Goal: Communication & Community: Answer question/provide support

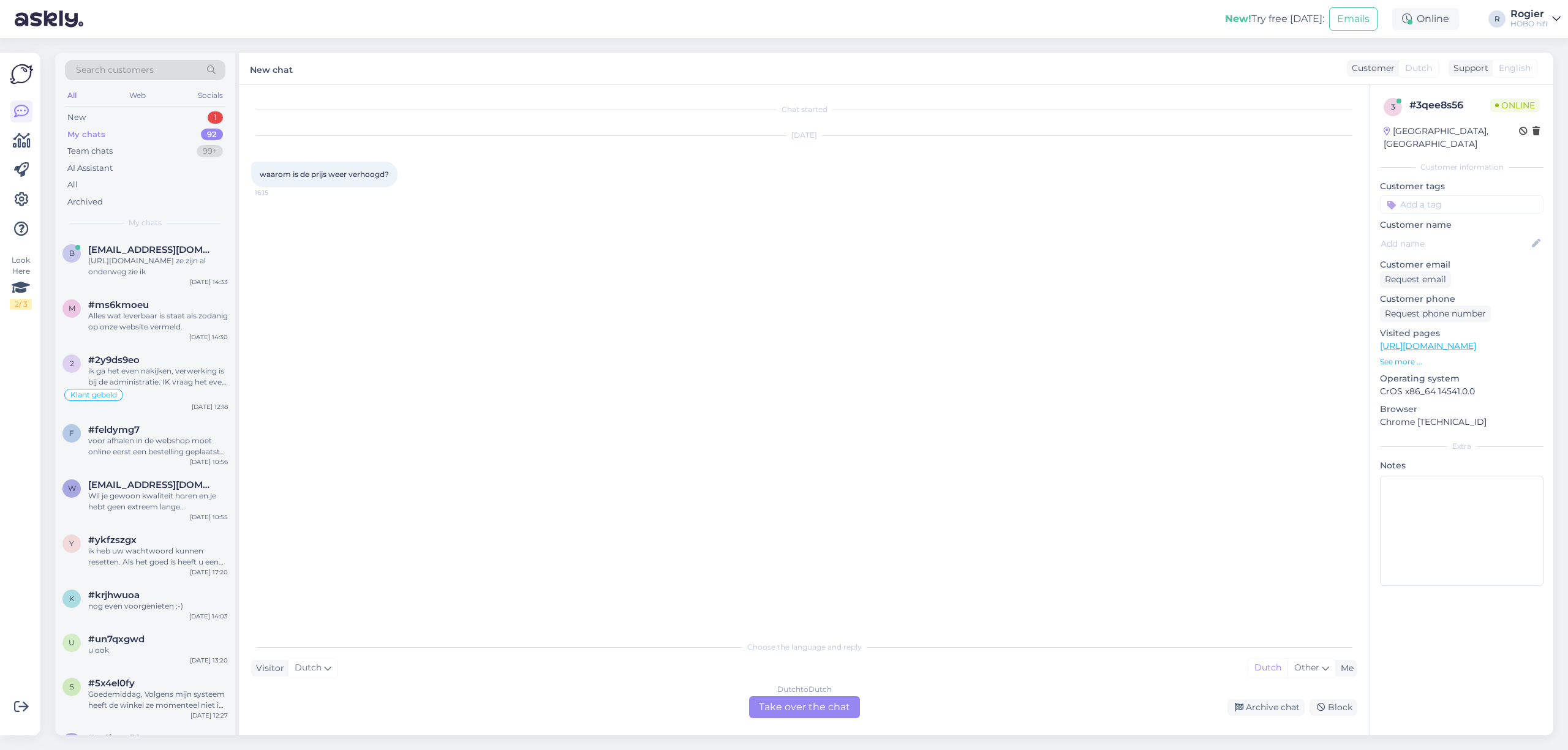
click at [790, 709] on div "Dutch to Dutch Take over the chat" at bounding box center [805, 707] width 111 height 22
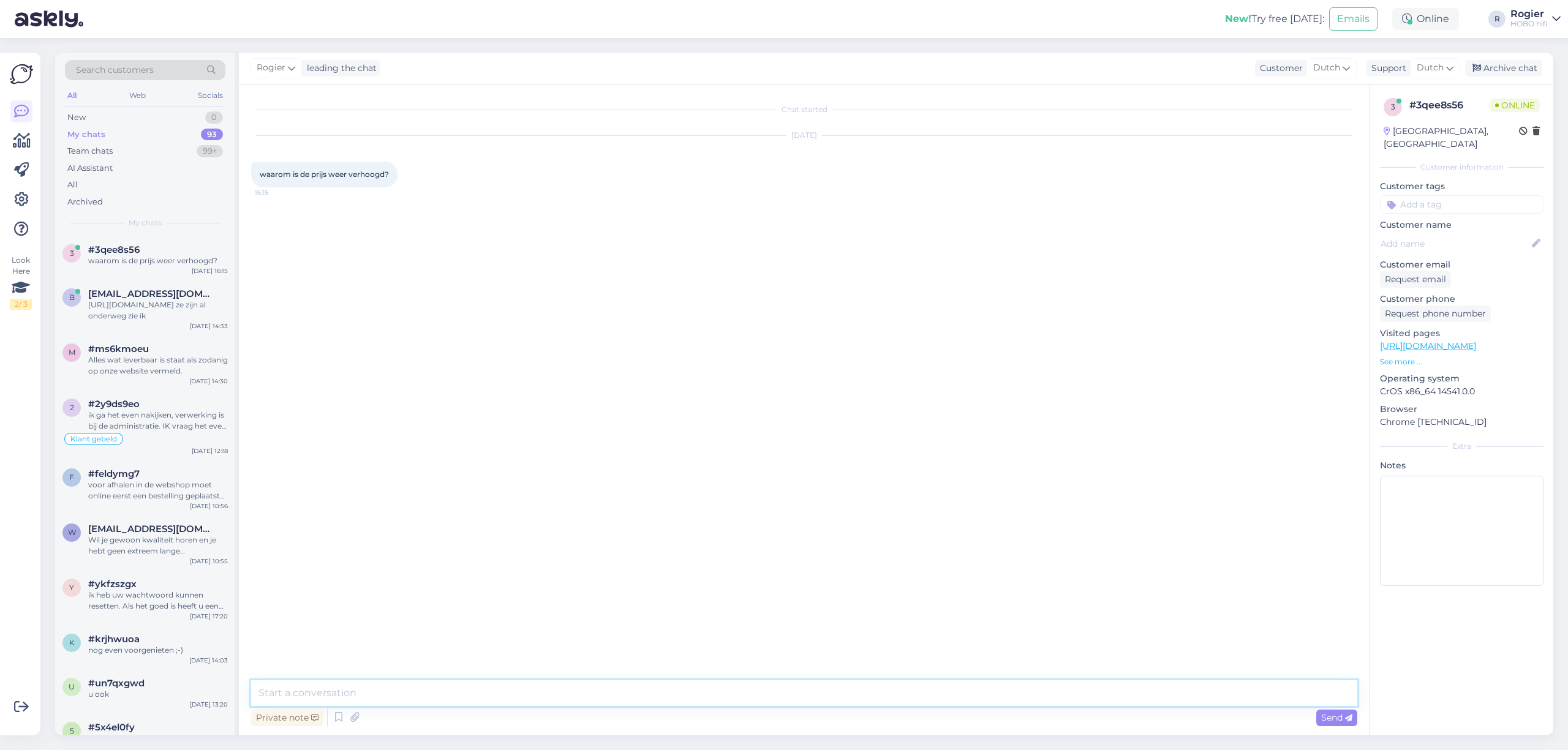
click at [418, 692] on textarea at bounding box center [804, 693] width 1107 height 26
type textarea "goedemiddag, Ik zie niet over welk product u het heeft? Kan ik u verder helpen."
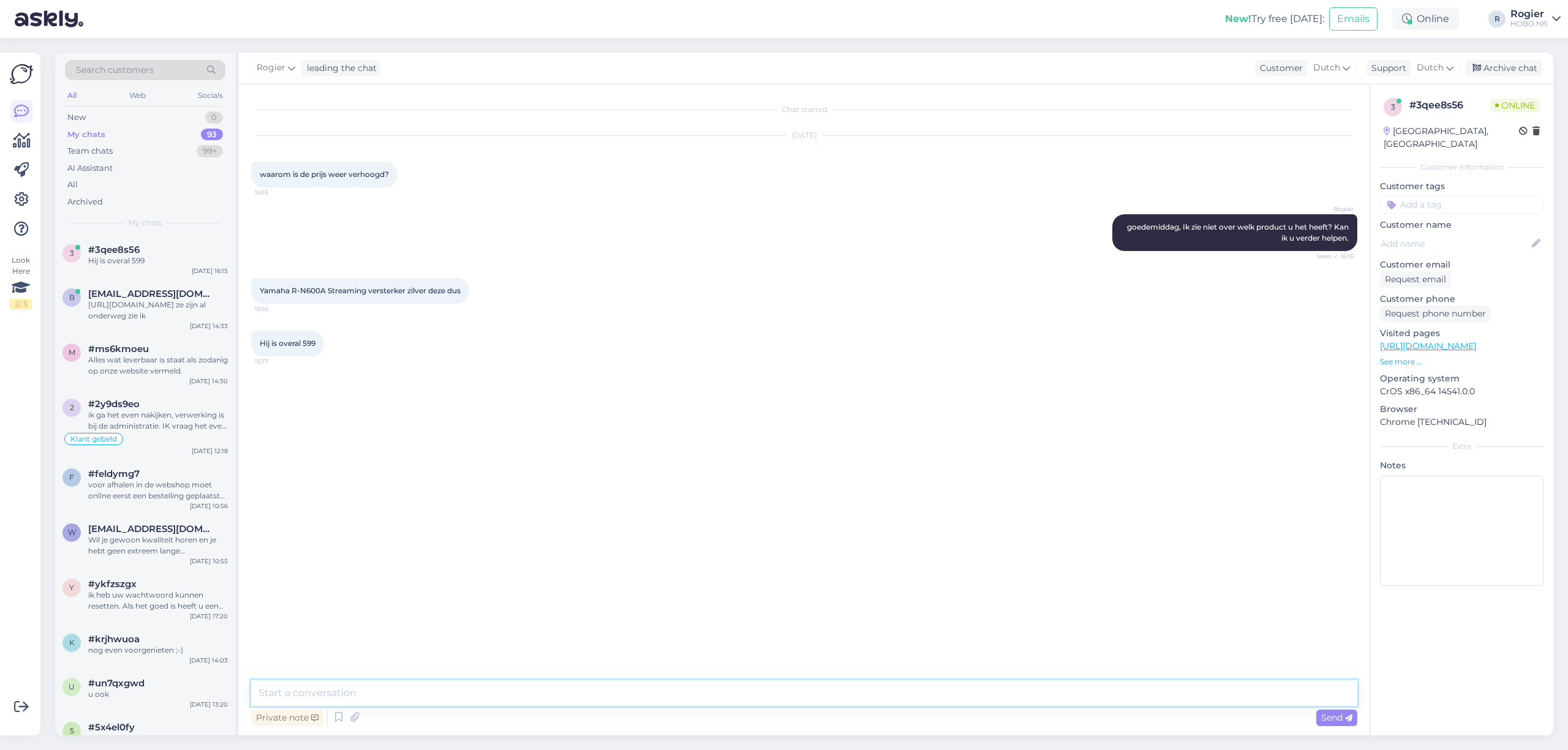
click at [331, 700] on textarea at bounding box center [804, 693] width 1107 height 26
type textarea "h"
type textarea "D"
drag, startPoint x: 398, startPoint y: 686, endPoint x: 37, endPoint y: 668, distance: 361.4
click at [37, 668] on div "Look Here 2 / 3 Get more Your checklist to get more value from Askly. Close Con…" at bounding box center [784, 394] width 1568 height 712
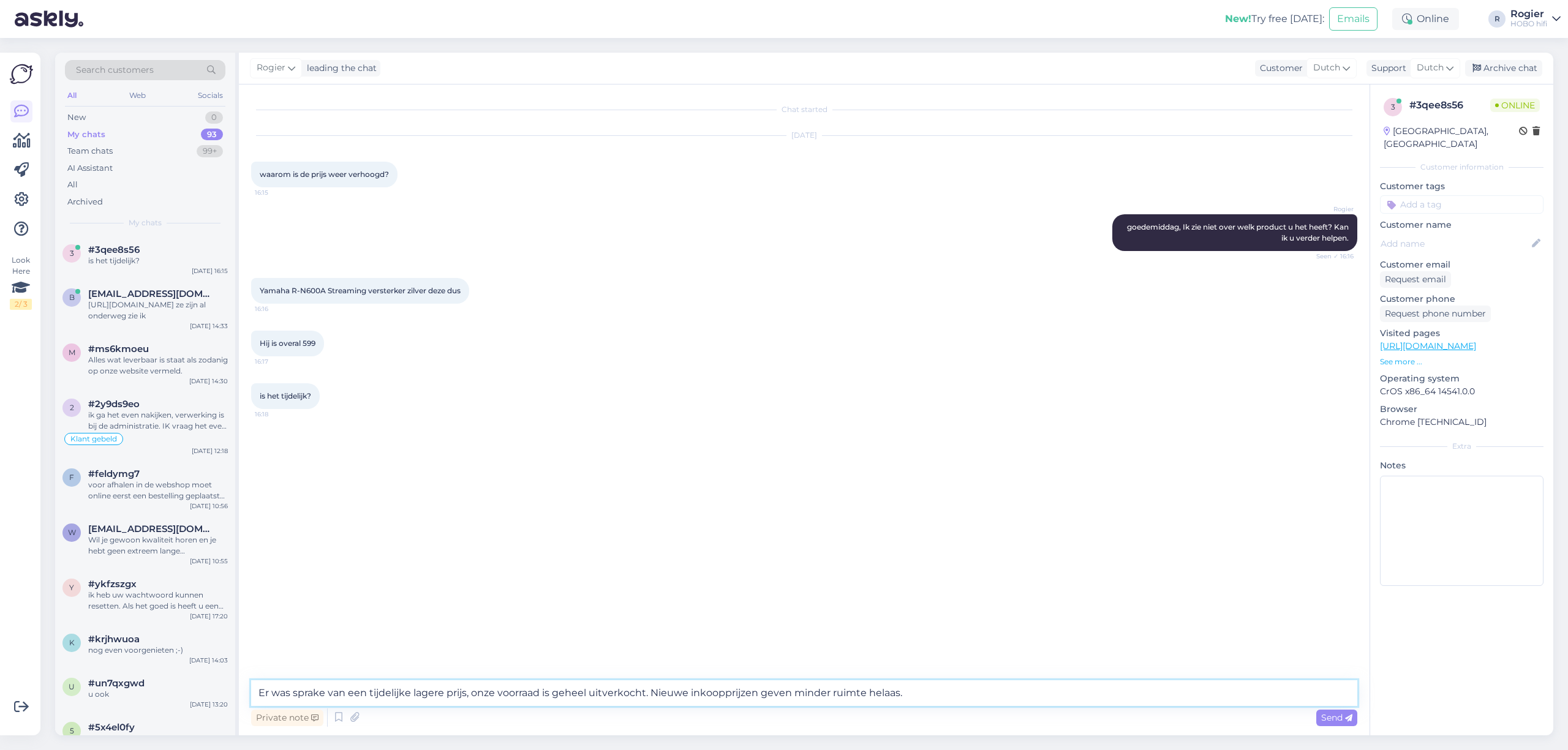
type textarea "Er was sprake van een tijdelijke lagere prijs, onze voorraad is geheel uitverko…"
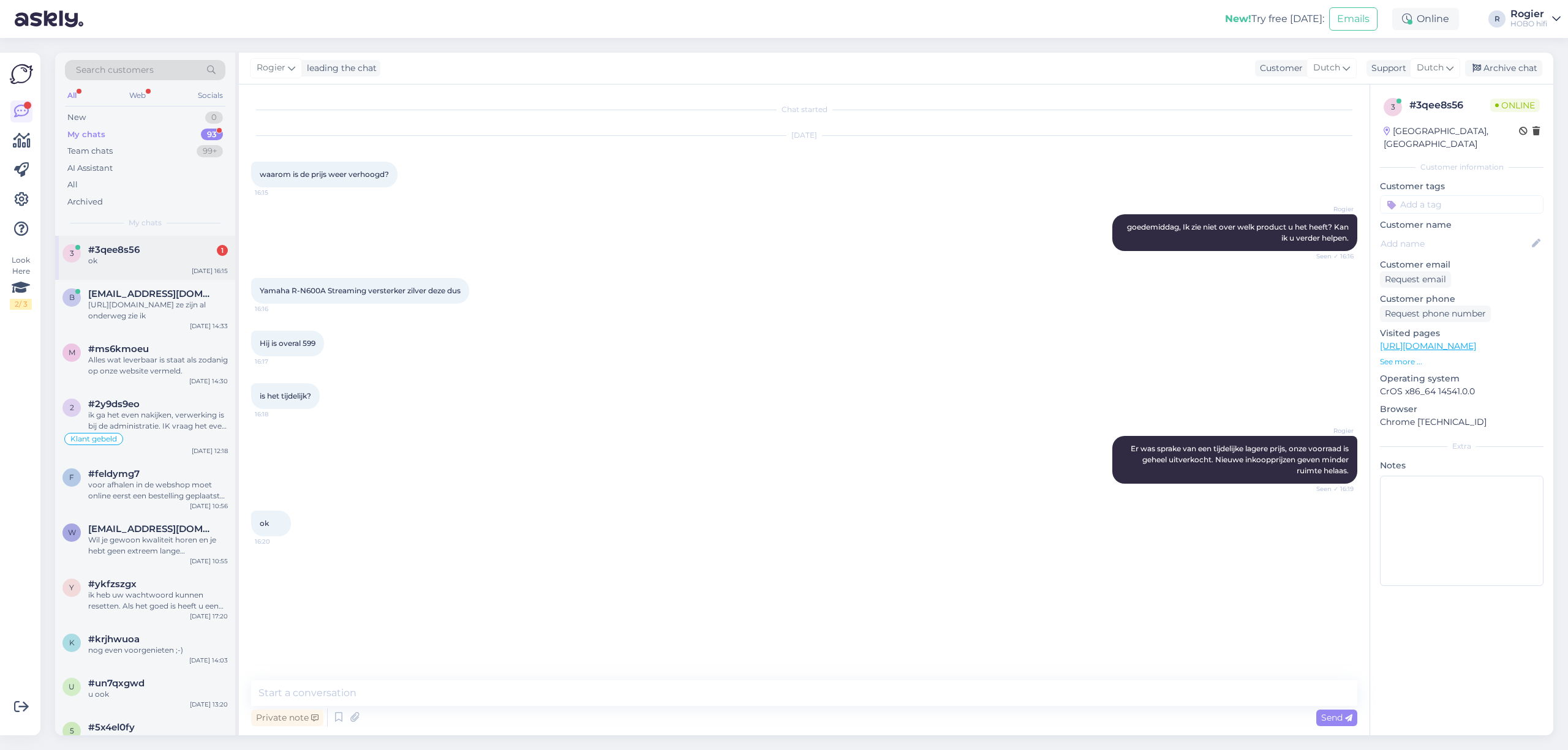
click at [159, 264] on div "ok" at bounding box center [158, 260] width 140 height 11
click at [392, 695] on textarea at bounding box center [804, 693] width 1107 height 26
click at [390, 689] on textarea at bounding box center [804, 693] width 1107 height 26
click at [459, 694] on textarea at bounding box center [804, 693] width 1107 height 26
click at [429, 686] on textarea at bounding box center [804, 693] width 1107 height 26
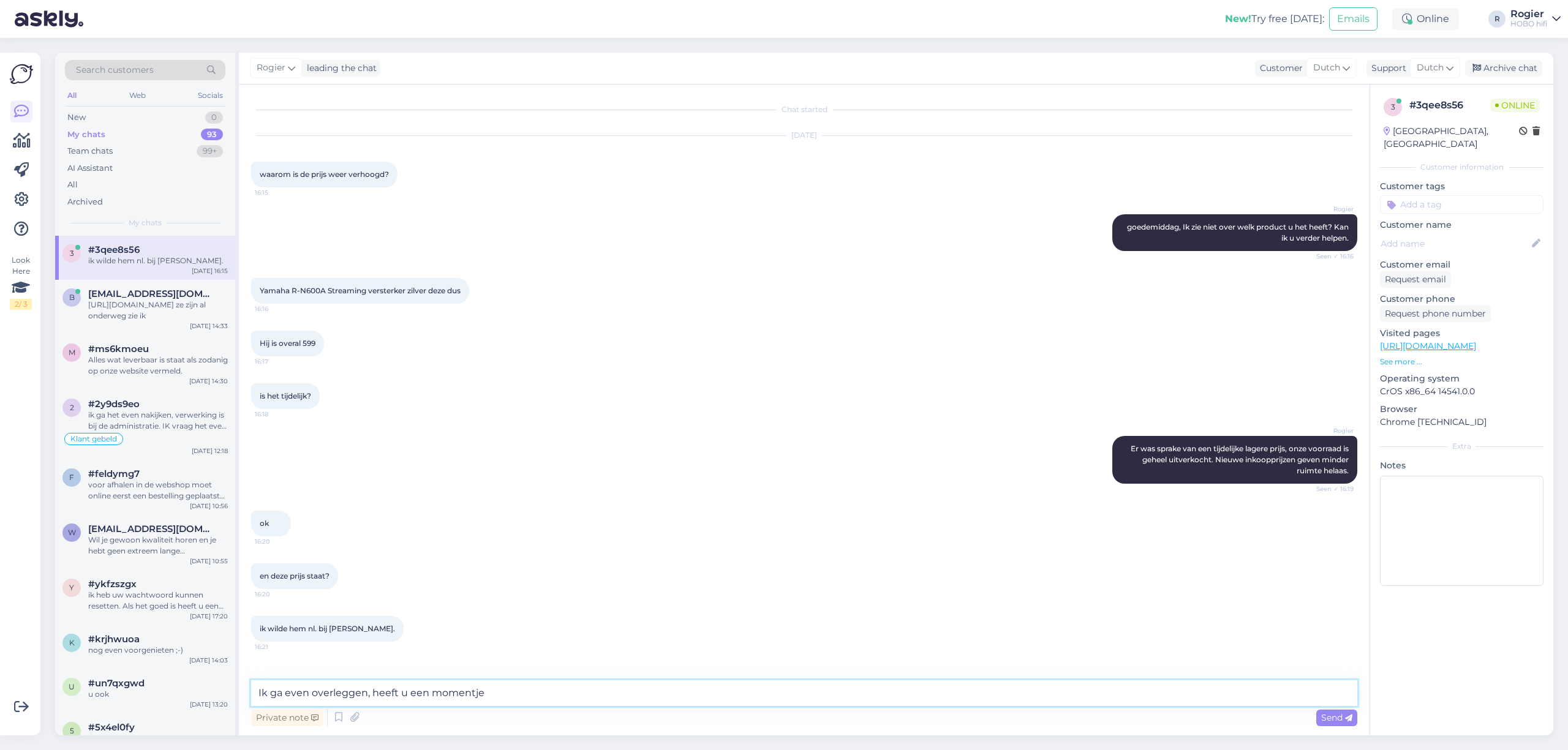
type textarea "Ik ga even overleggen, heeft u een momentje?"
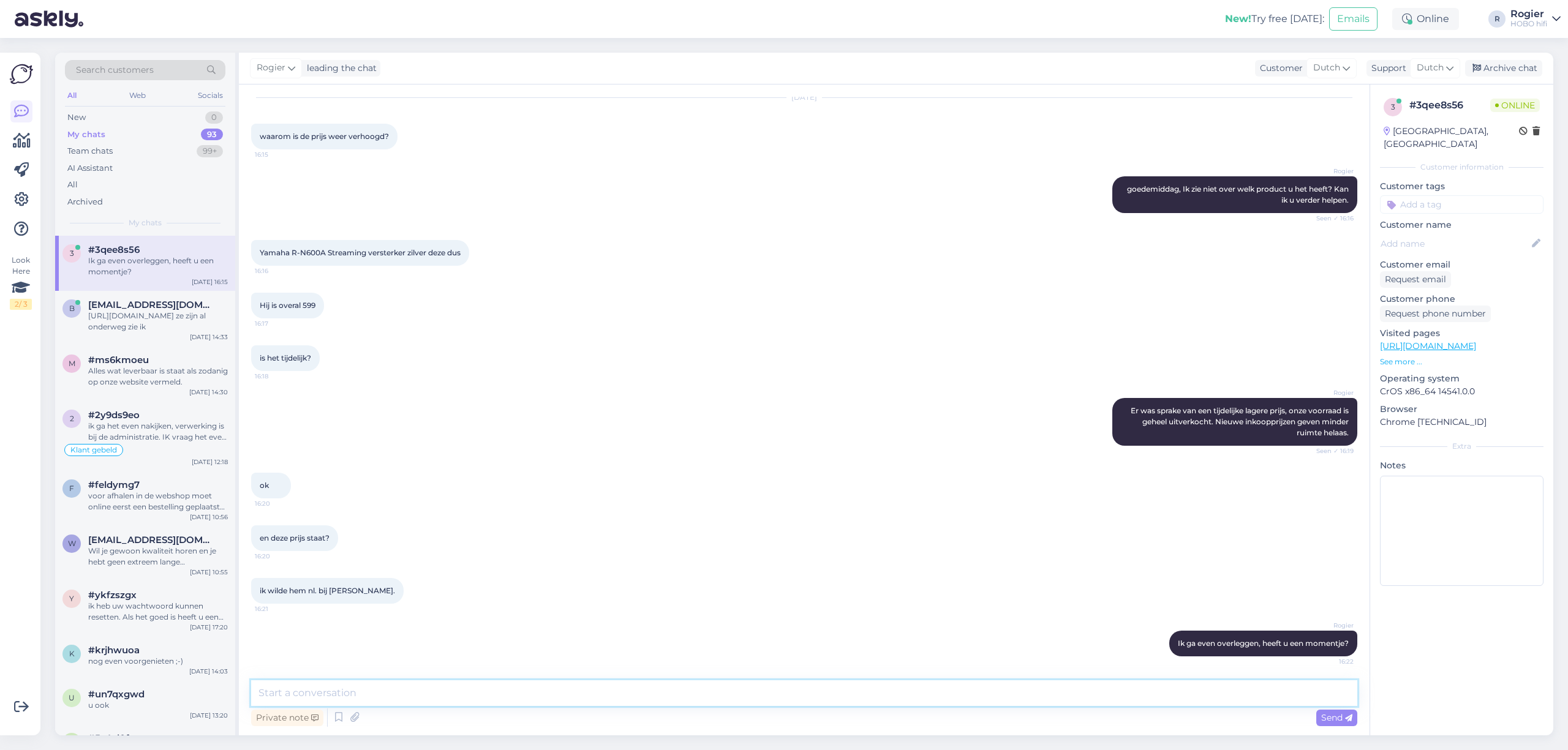
click at [527, 695] on textarea at bounding box center [804, 693] width 1107 height 26
type textarea "Ik kan hem u aanbieden voor 649,-. Helaas is een scherper bod niet mogelijk"
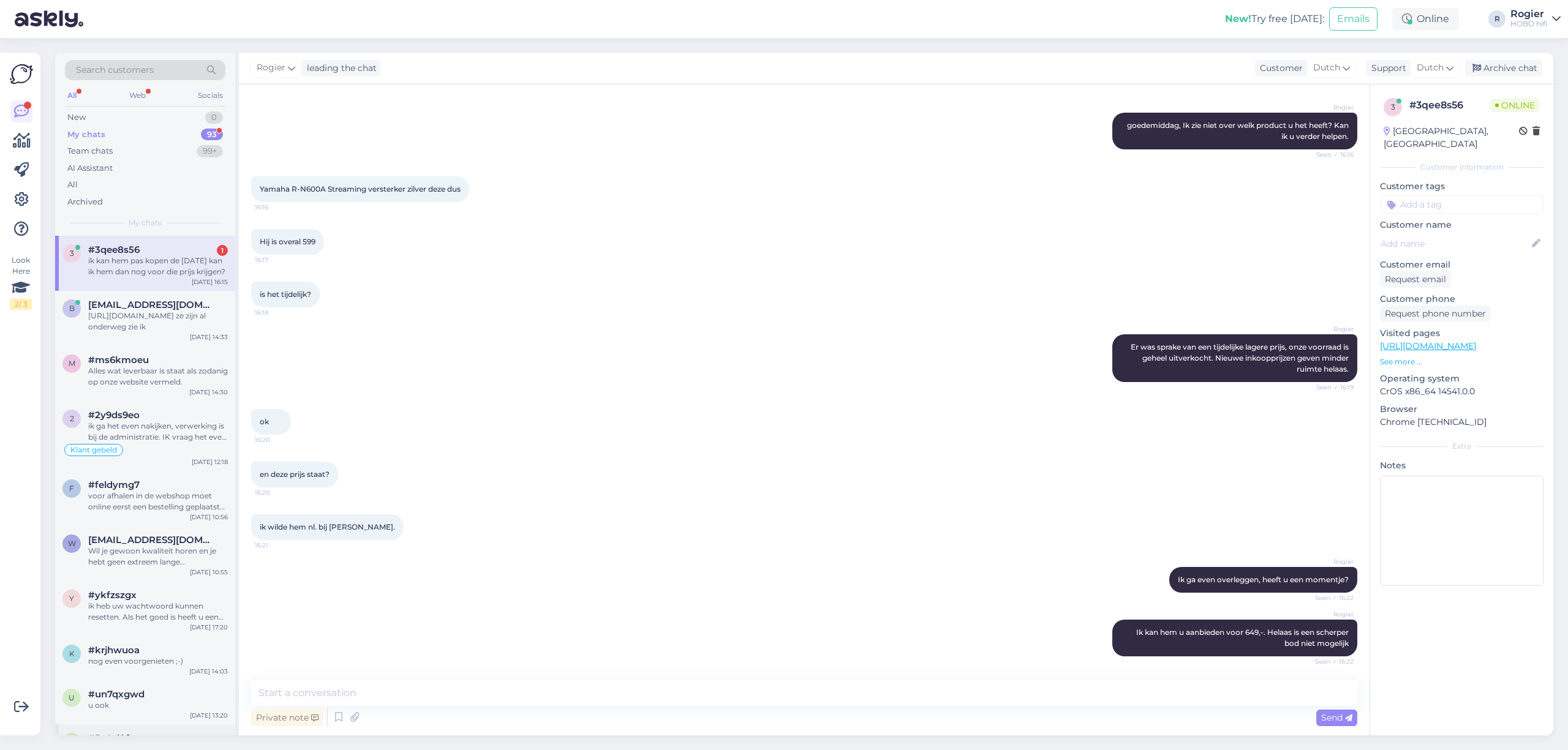
scroll to position [165, 0]
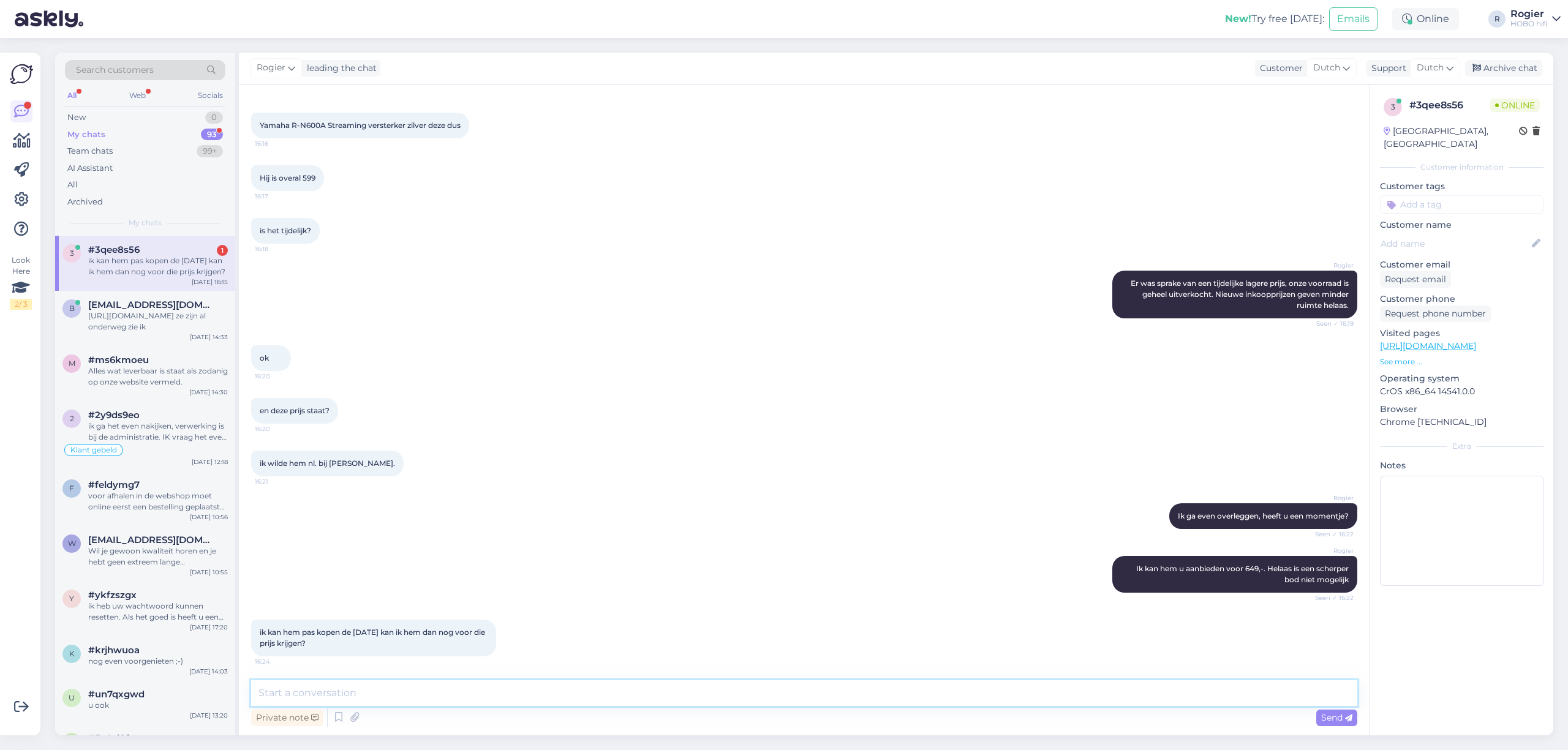
click at [378, 694] on textarea at bounding box center [804, 693] width 1107 height 26
type textarea "Ja hoor. Als u dan even contact opneemt met ons en doorgeeft dat het met rogier…"
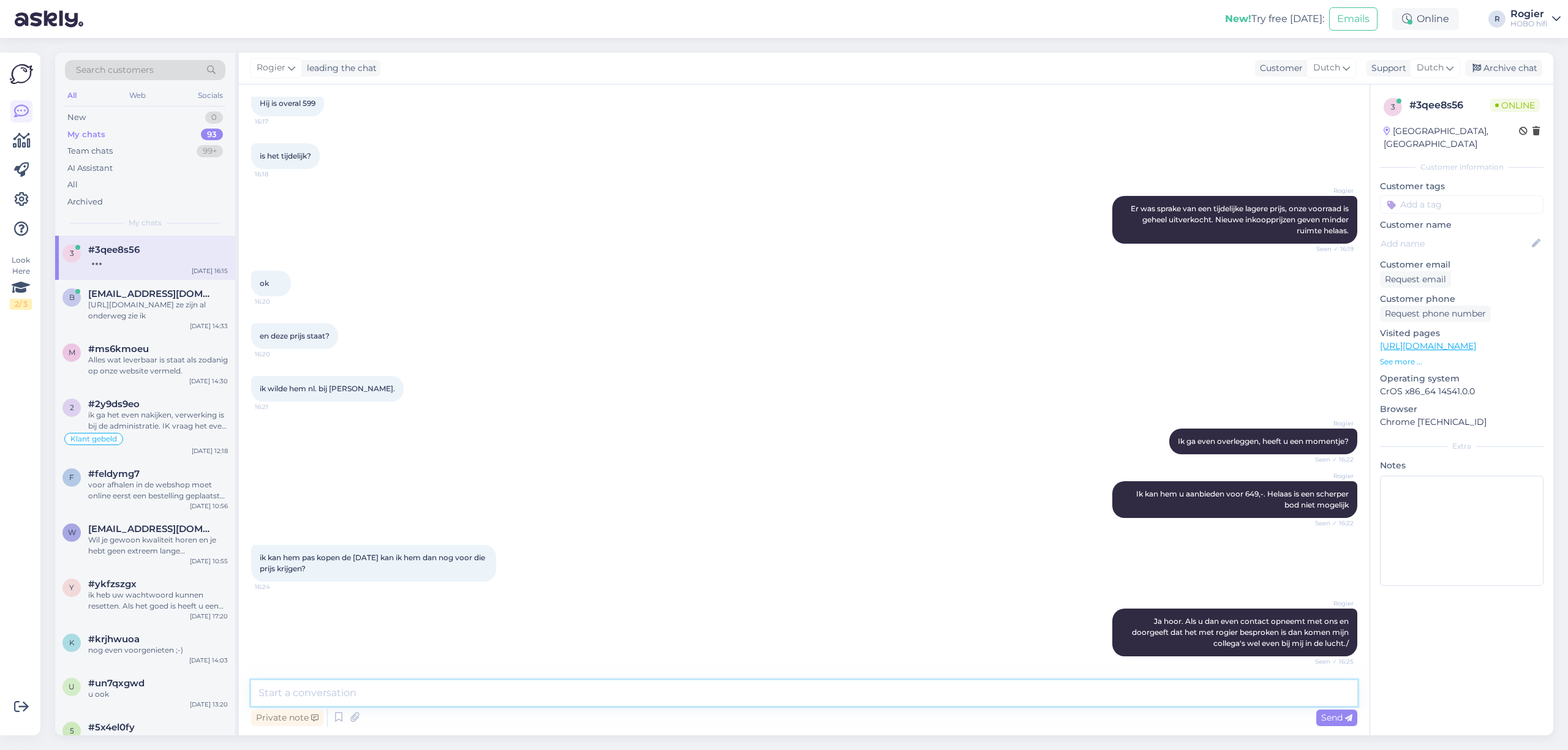
click at [360, 686] on textarea at bounding box center [804, 693] width 1107 height 26
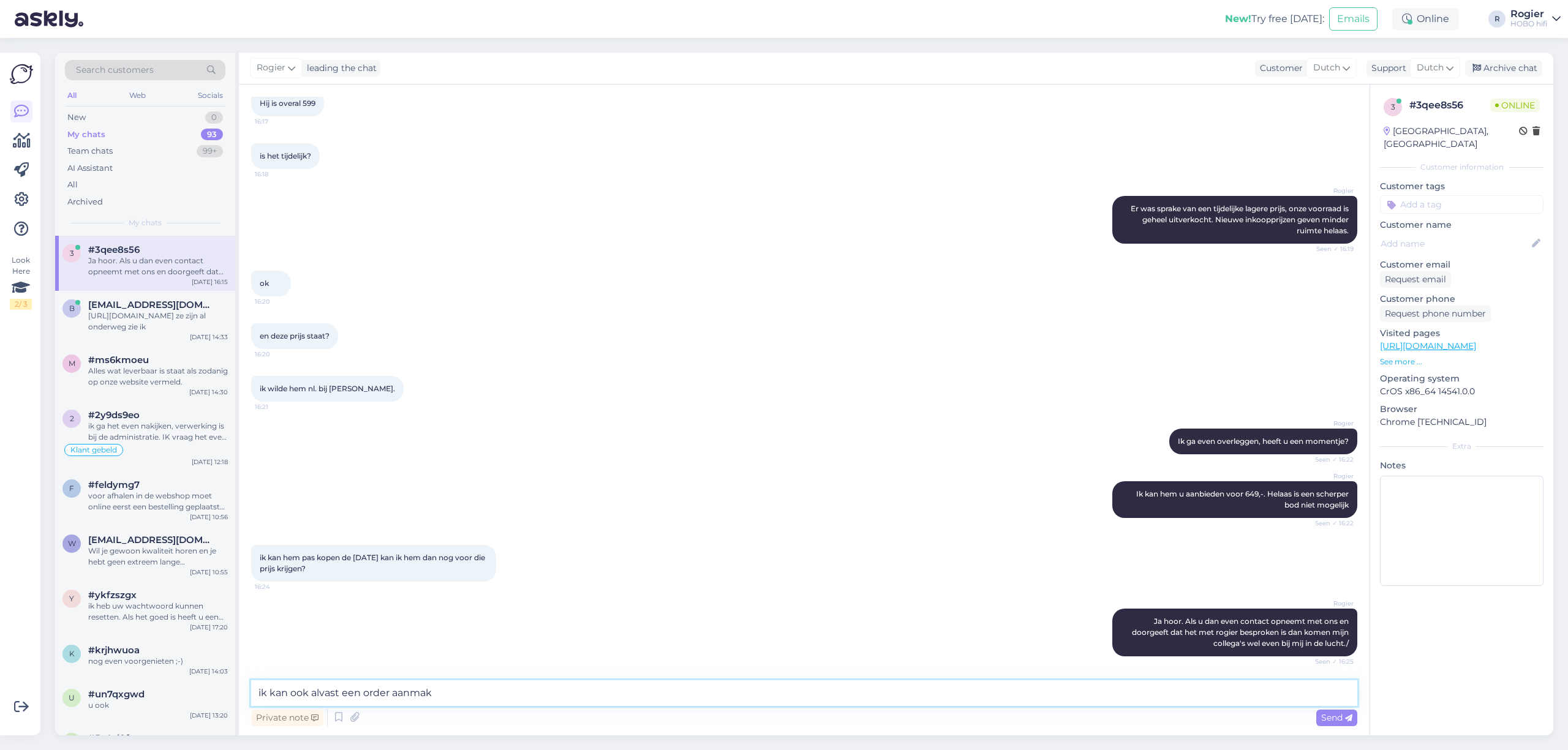
scroll to position [293, 0]
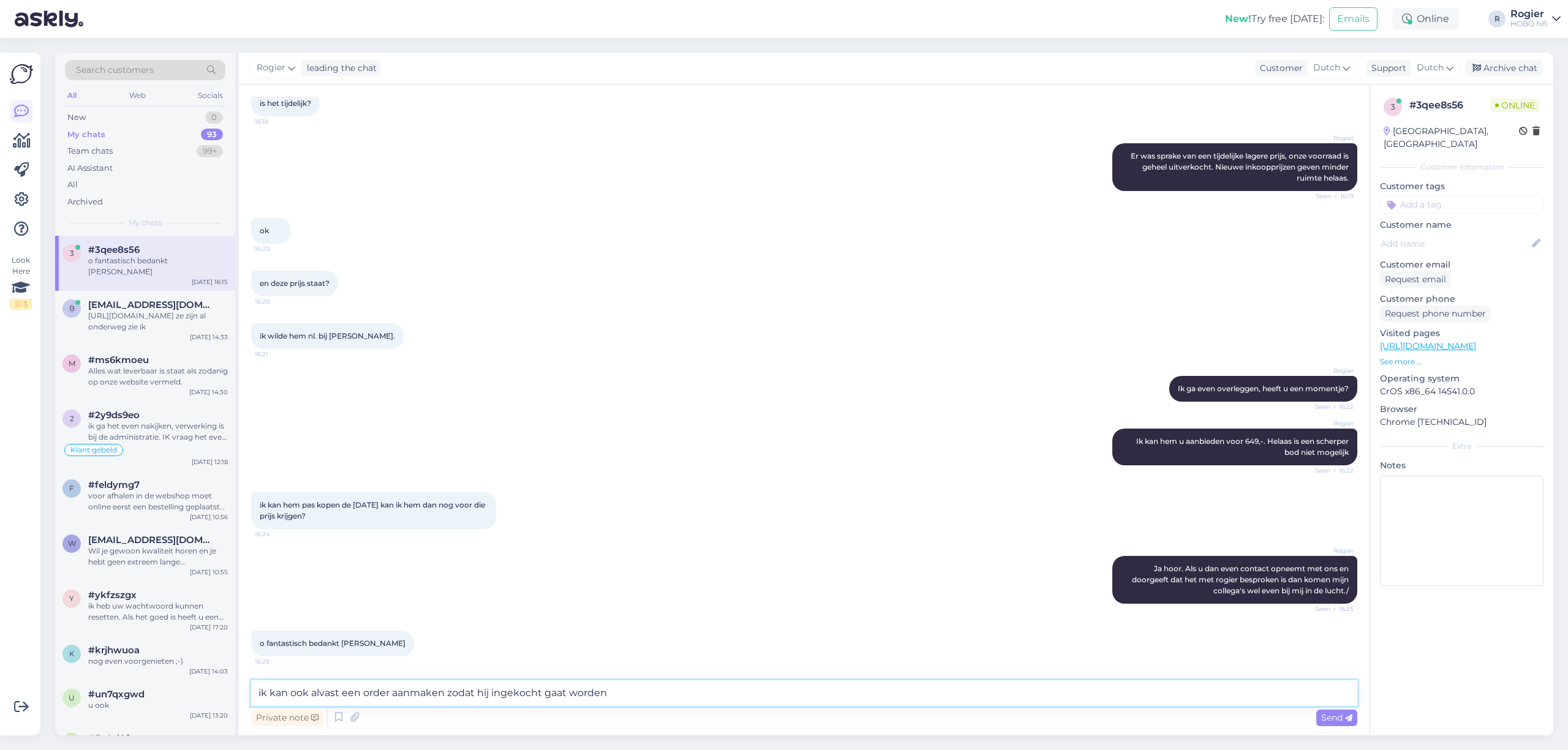
type textarea "ik kan ook alvast een order aanmaken zodat hij ingekocht gaat worden?"
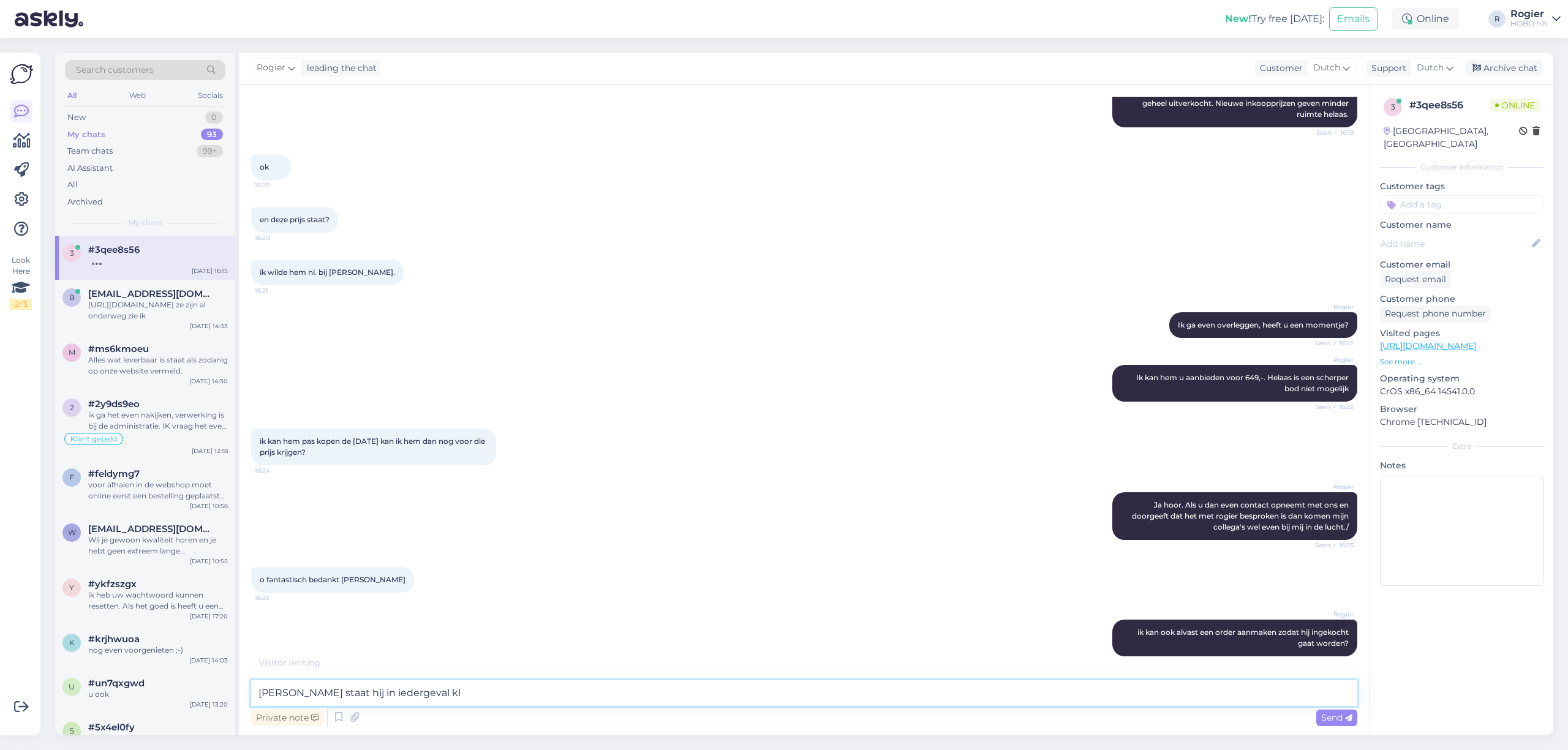
scroll to position [409, 0]
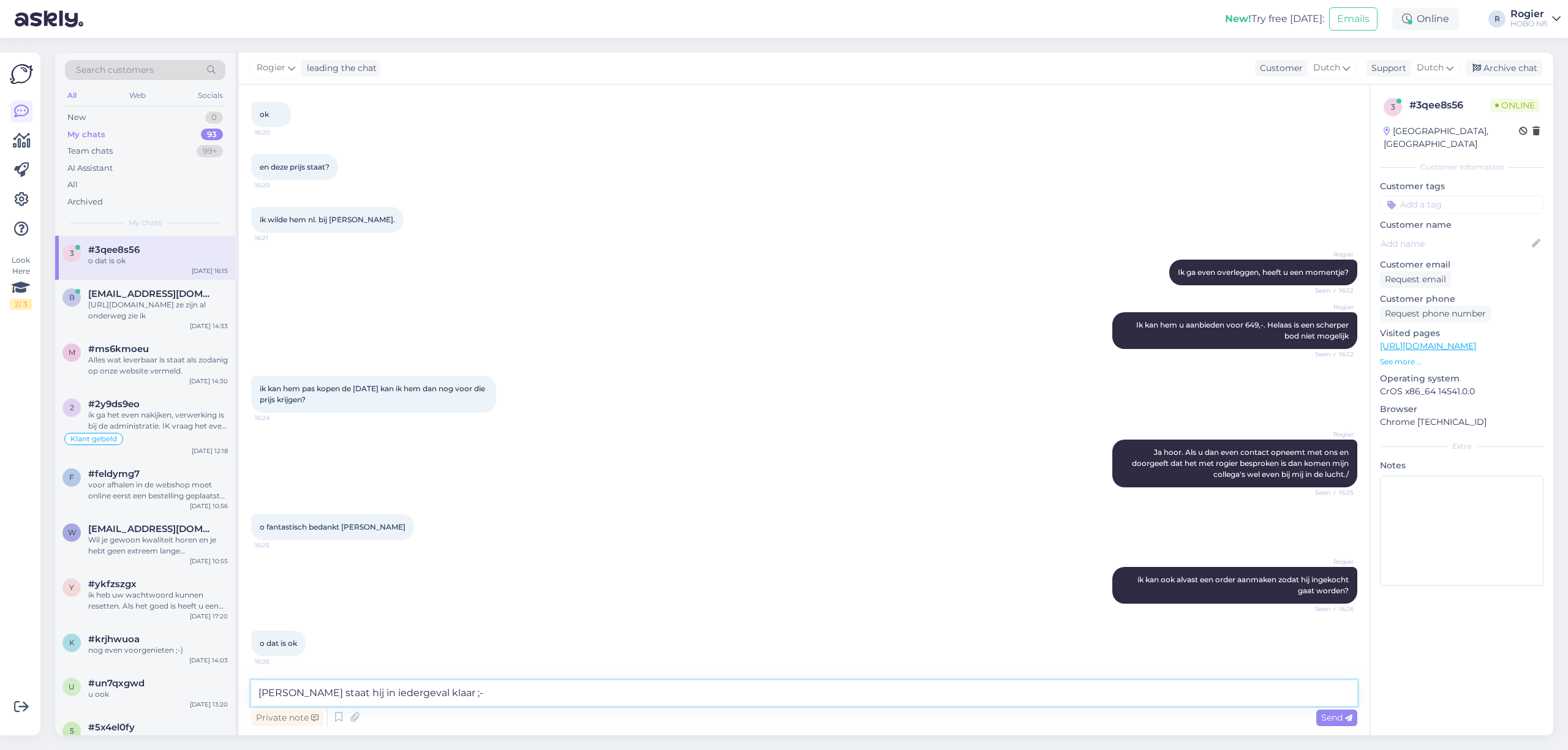
type textarea "[PERSON_NAME] staat hij in iedergeval klaar ;-)"
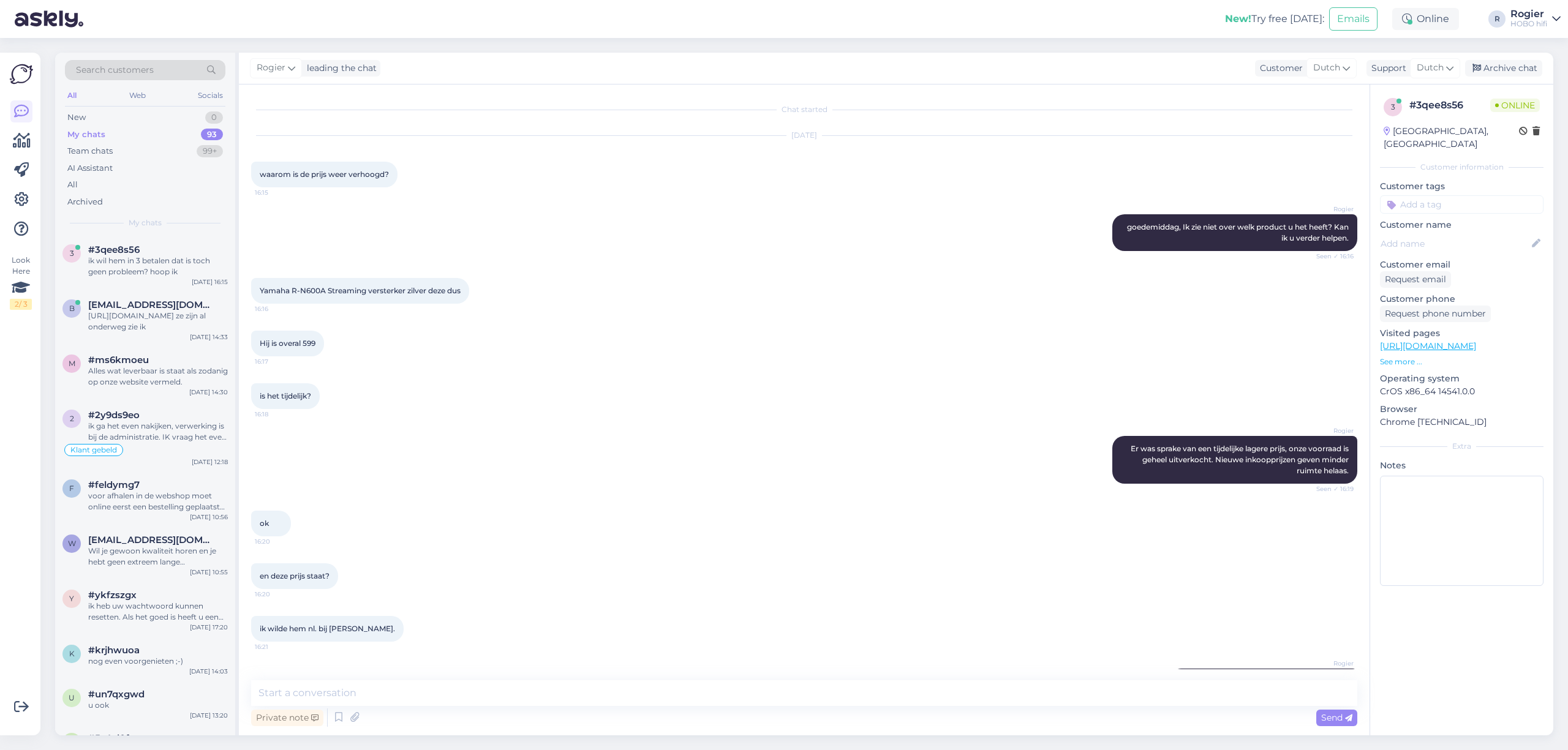
scroll to position [514, 0]
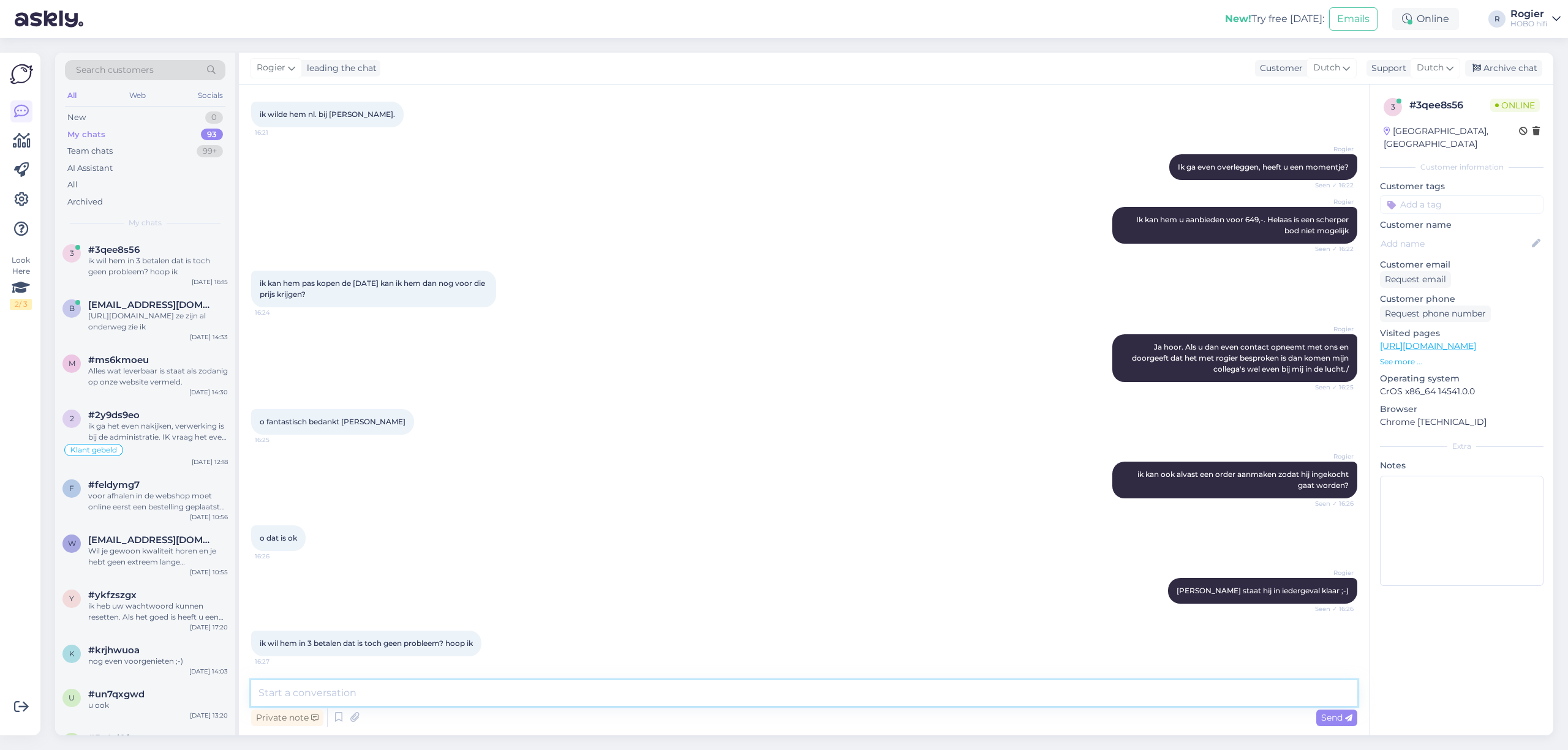
click at [339, 694] on textarea at bounding box center [804, 693] width 1107 height 26
click at [545, 691] on textarea "dat kan alleen die order kan alleen via der website gemaakty worden" at bounding box center [804, 693] width 1107 height 26
click at [794, 697] on textarea "dat kan alleen die order kan alleen via der website gemaakt worden" at bounding box center [804, 693] width 1107 height 26
type textarea "dat kan alleen die order kan alleen via der website gemaakt worden door de klan…"
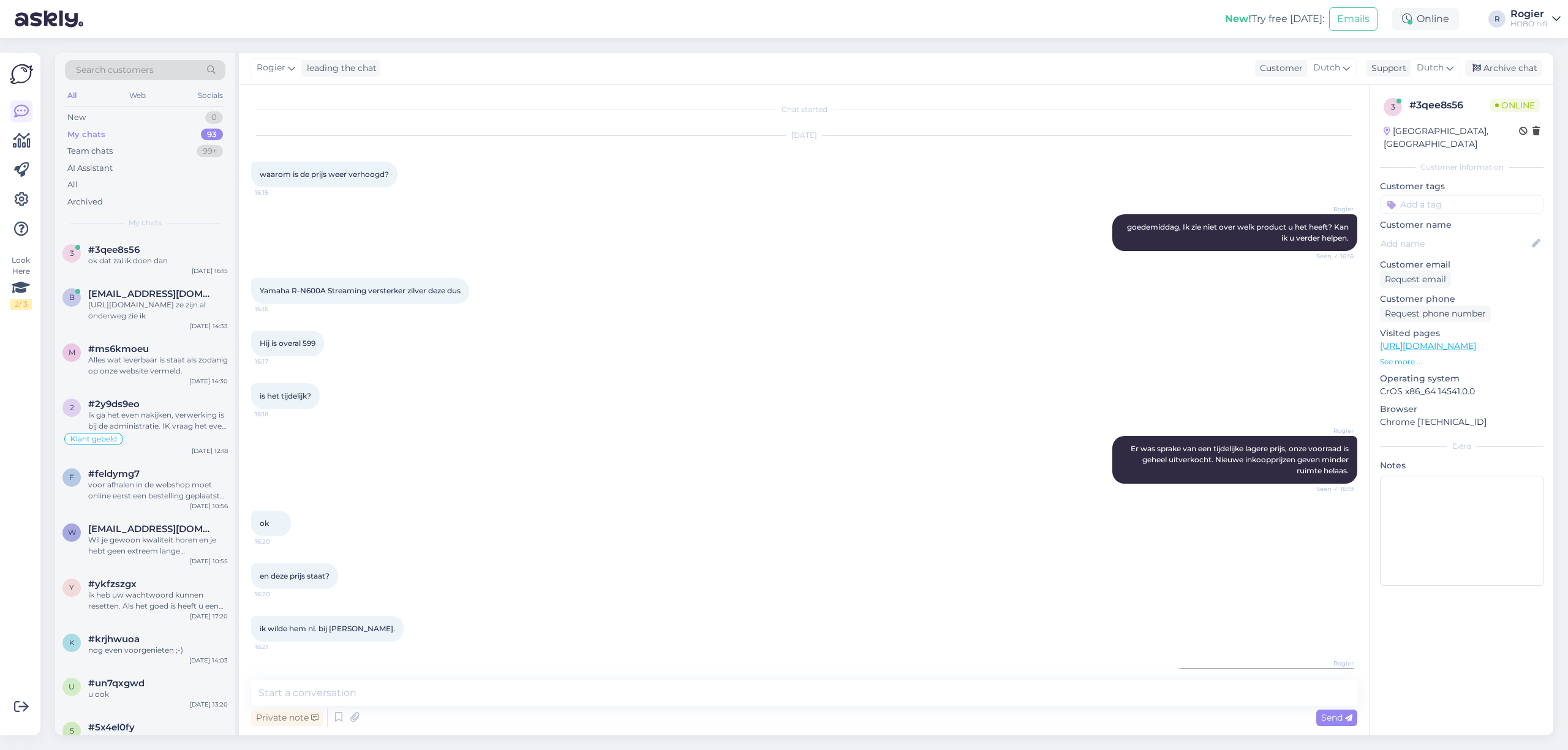
scroll to position [641, 0]
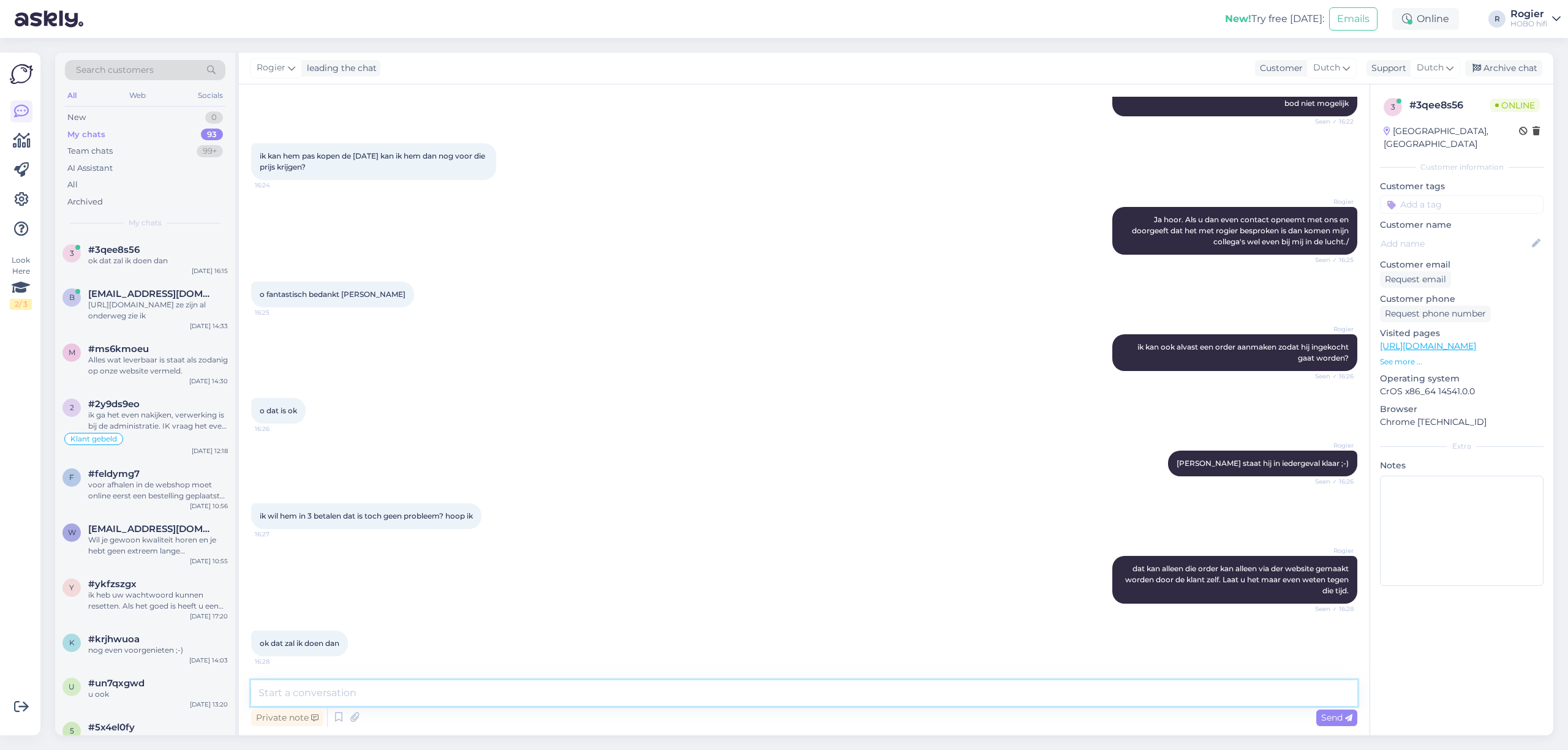
click at [418, 689] on textarea at bounding box center [804, 693] width 1107 height 26
type textarea "fijne avond"
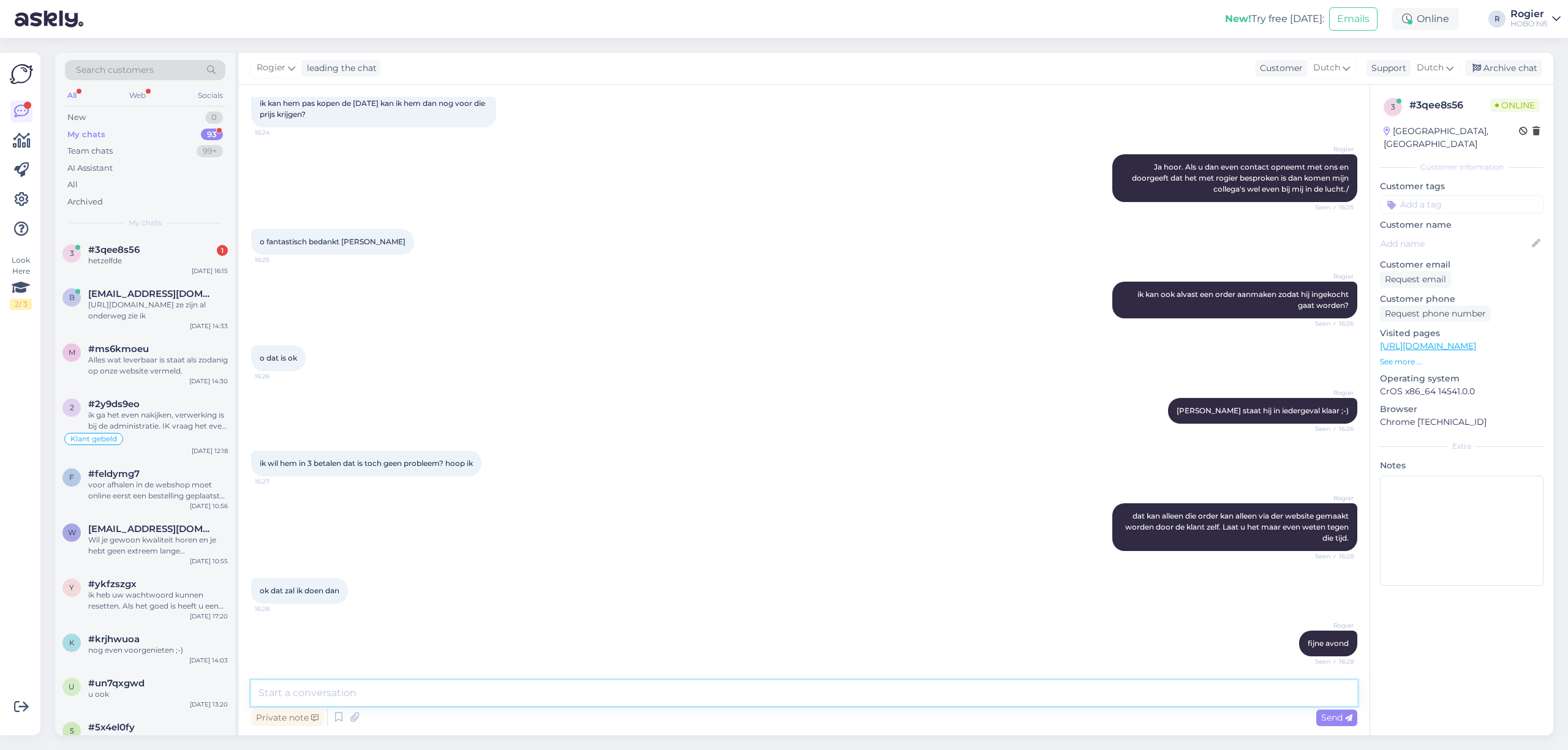
scroll to position [747, 0]
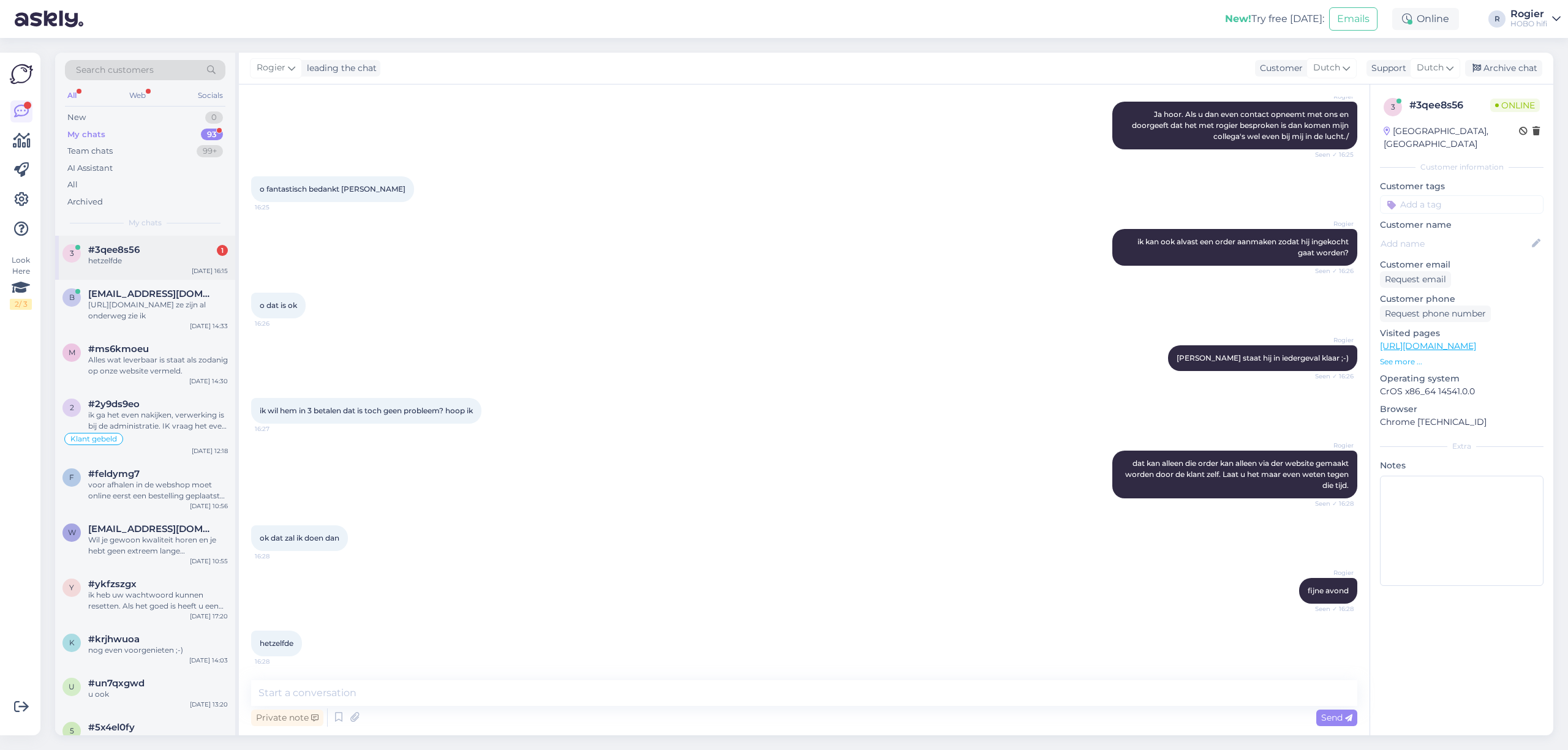
click at [98, 253] on span "#3qee8s56" at bounding box center [114, 249] width 51 height 11
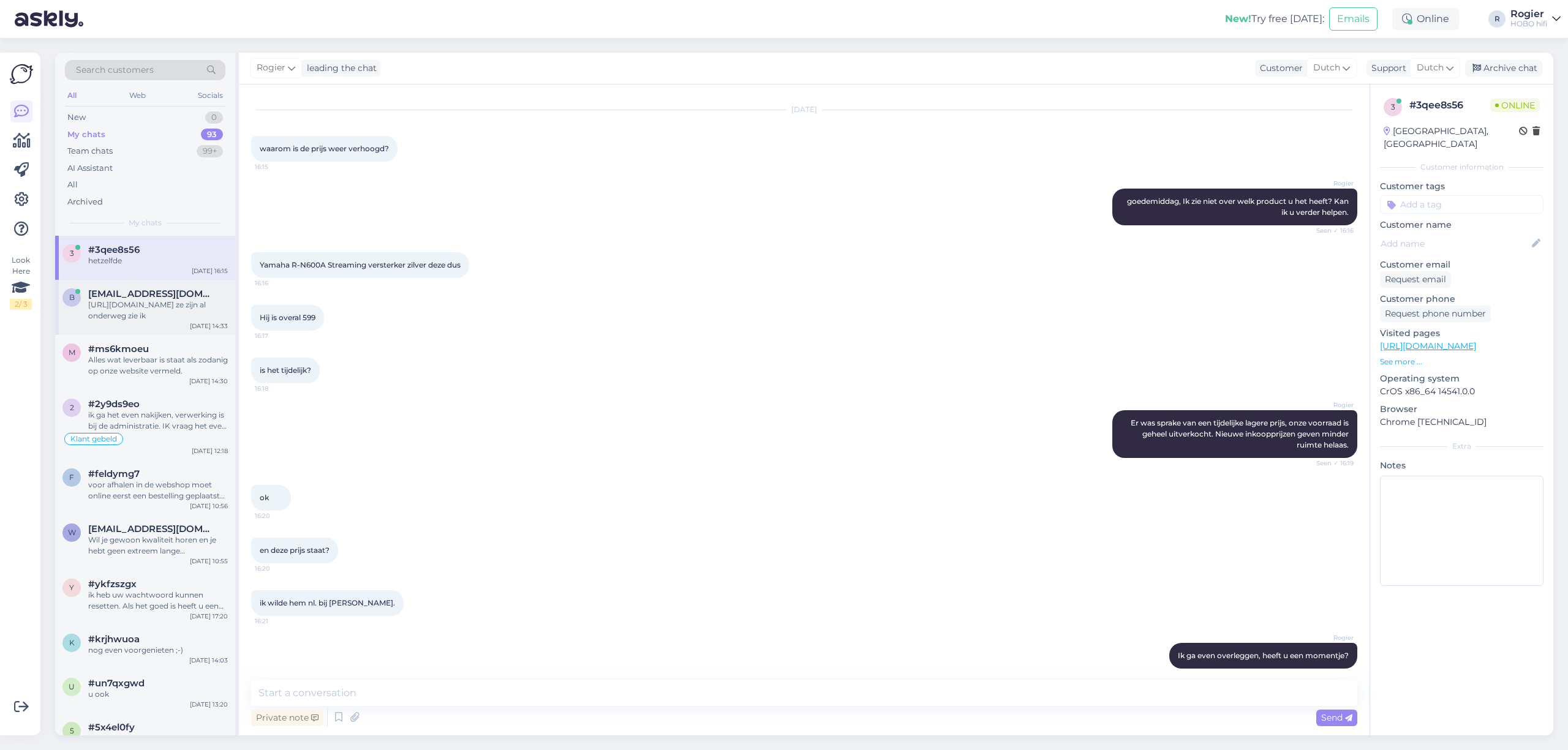
click at [116, 306] on div "[URL][DOMAIN_NAME] ze zijn al onderweg zie ik" at bounding box center [158, 311] width 140 height 22
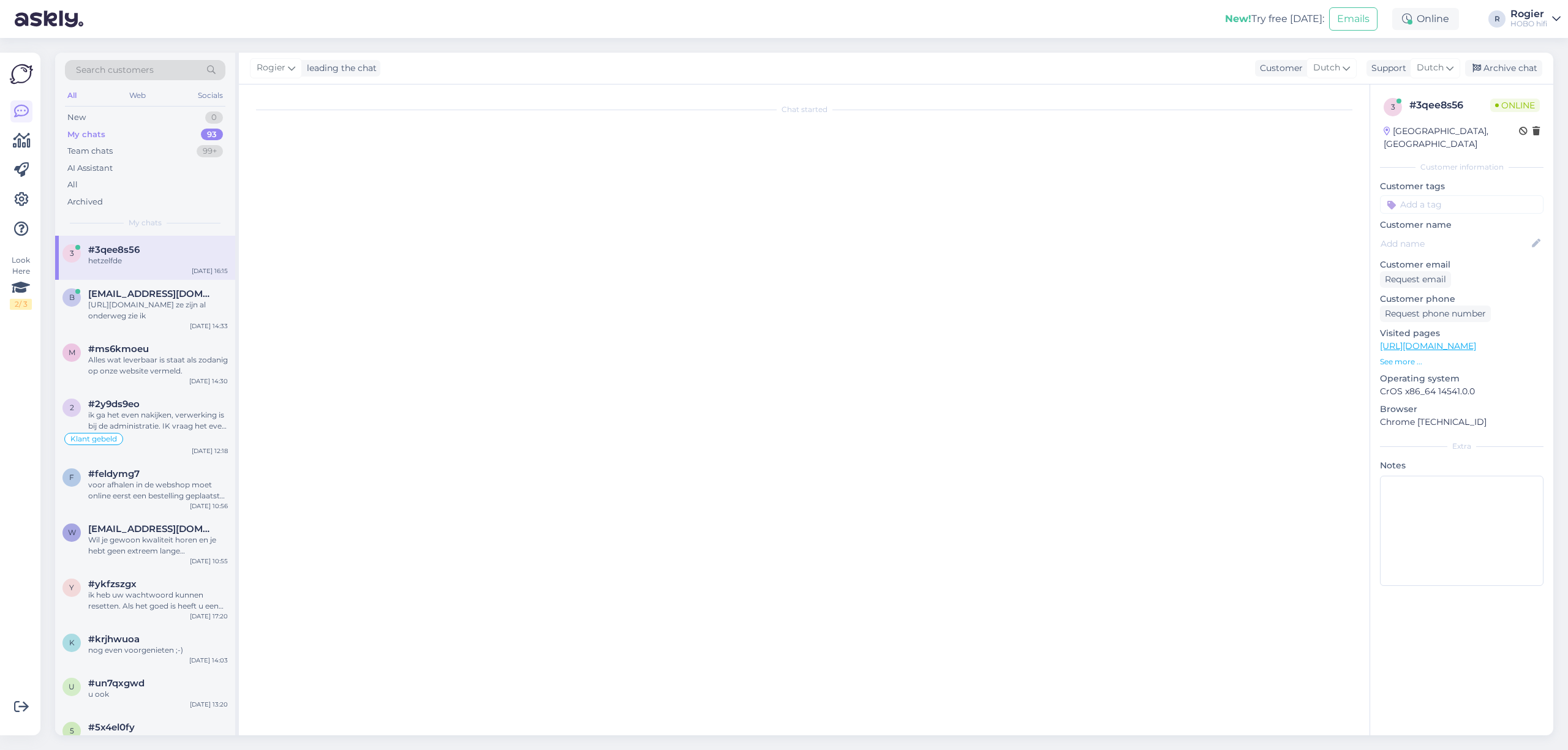
scroll to position [0, 0]
